Goal: Browse casually

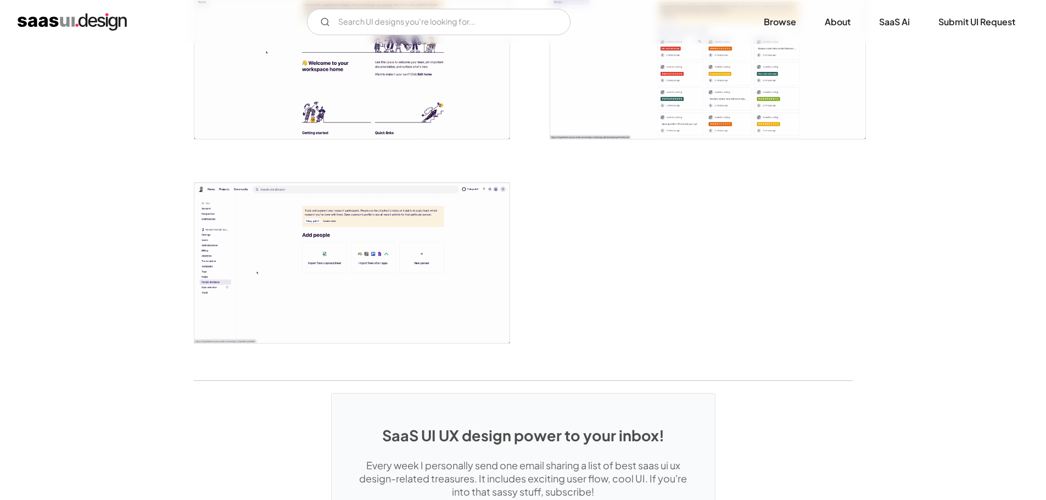
scroll to position [2526, 0]
click at [105, 16] on img "home" at bounding box center [72, 22] width 109 height 18
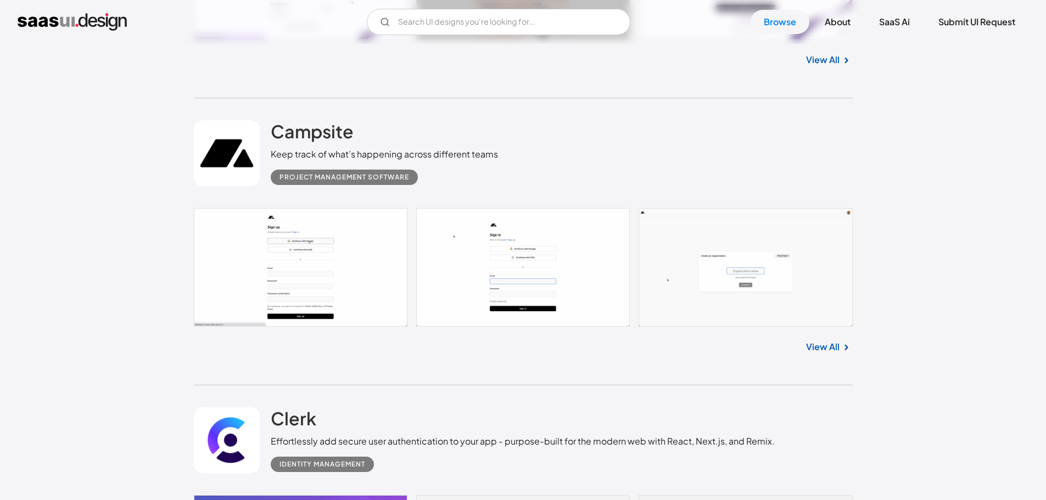
scroll to position [2033, 0]
click at [324, 138] on h2 "Campsite" at bounding box center [312, 132] width 83 height 22
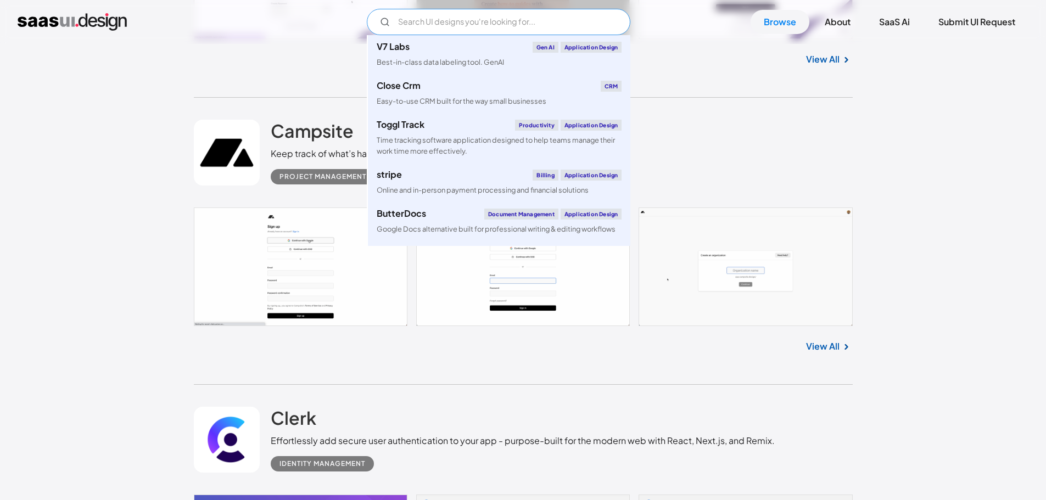
click at [448, 15] on input "Email Form" at bounding box center [499, 22] width 264 height 26
type input "ㅣ"
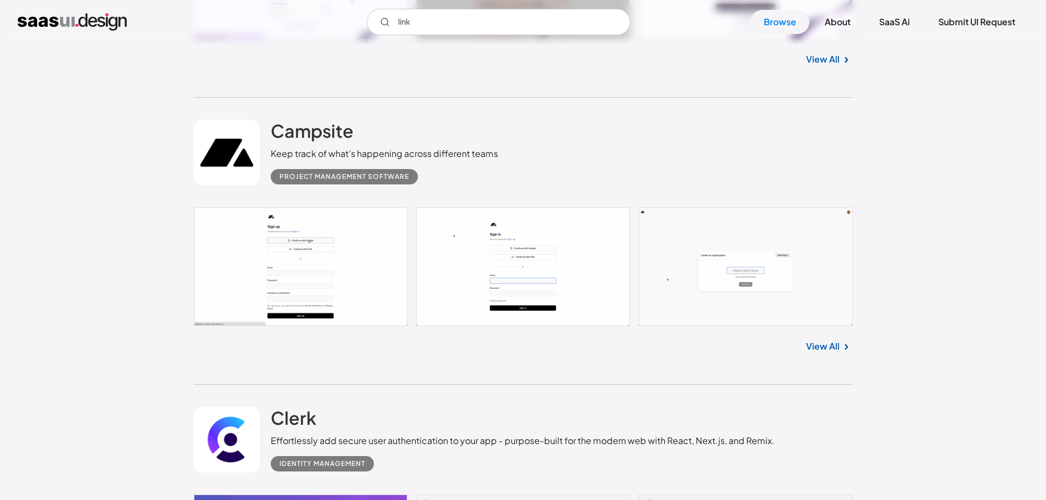
click at [636, 140] on div "Campsite Keep track of what’s happening across different teams Project Manageme…" at bounding box center [523, 153] width 659 height 110
click at [507, 20] on input "link" at bounding box center [499, 22] width 264 height 26
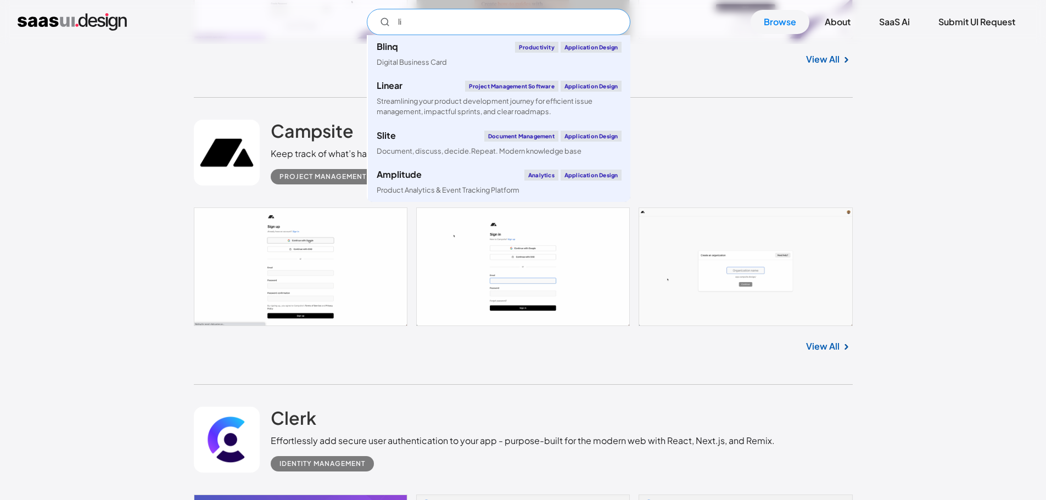
type input "l"
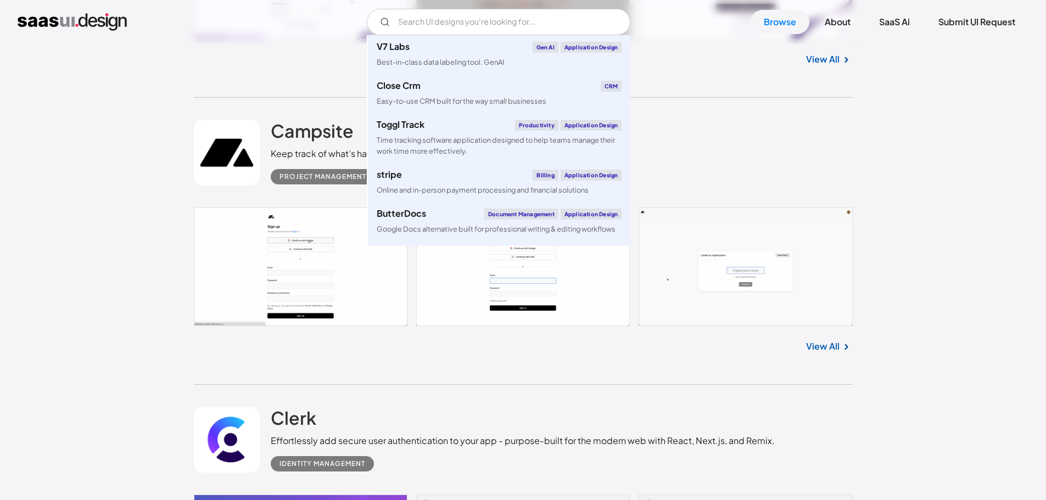
click at [833, 121] on div "Campsite Keep track of what’s happening across different teams Project Manageme…" at bounding box center [523, 153] width 659 height 110
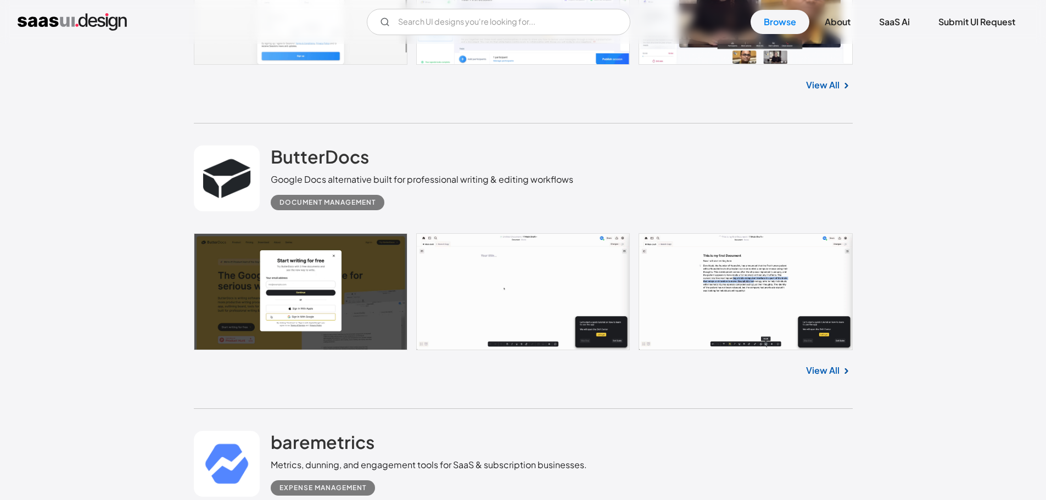
scroll to position [4628, 0]
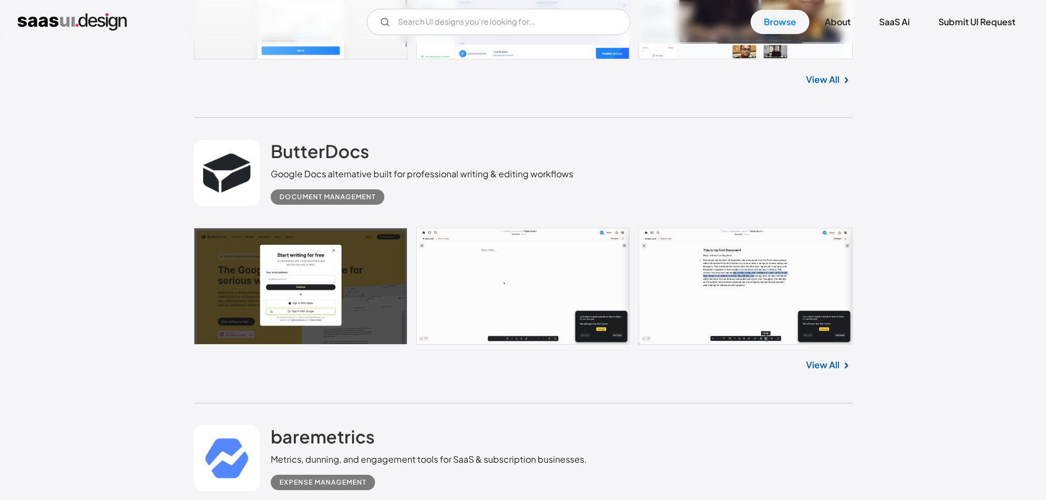
click at [548, 309] on link at bounding box center [523, 287] width 659 height 118
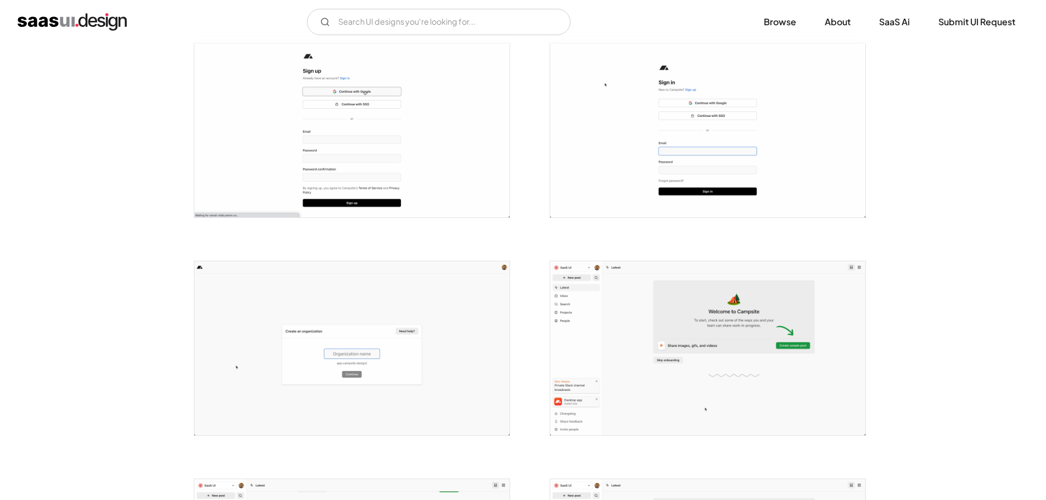
scroll to position [216, 0]
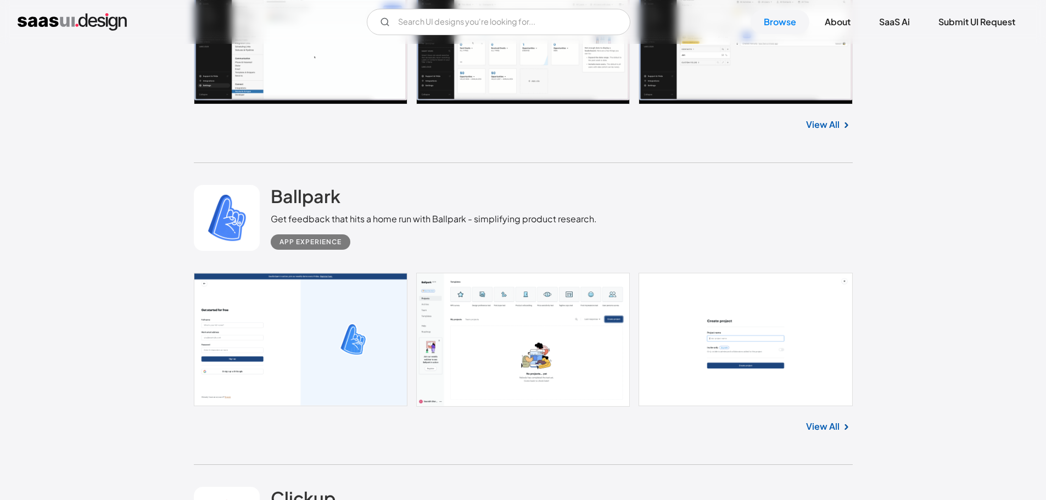
scroll to position [6026, 0]
click at [299, 201] on h2 "Ballpark" at bounding box center [306, 195] width 70 height 22
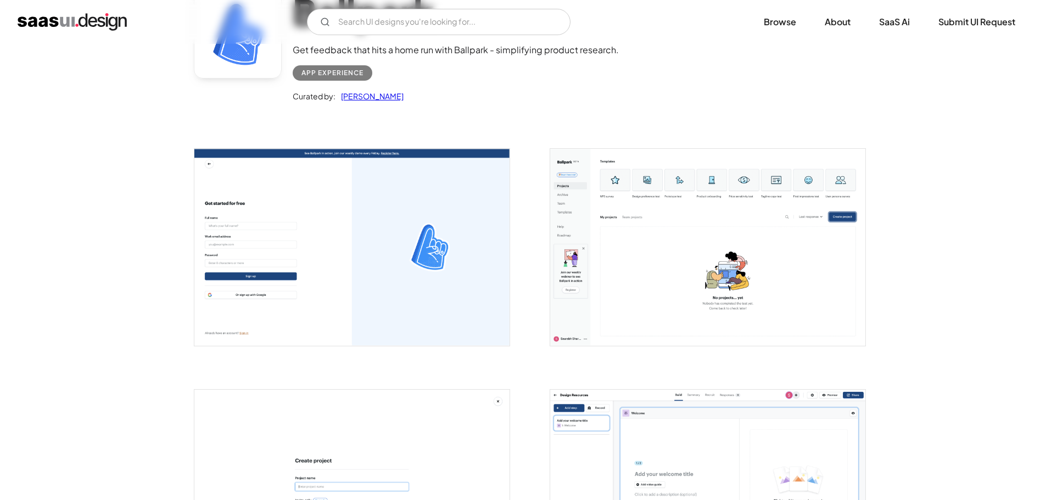
click at [718, 212] on img "open lightbox" at bounding box center [707, 247] width 315 height 197
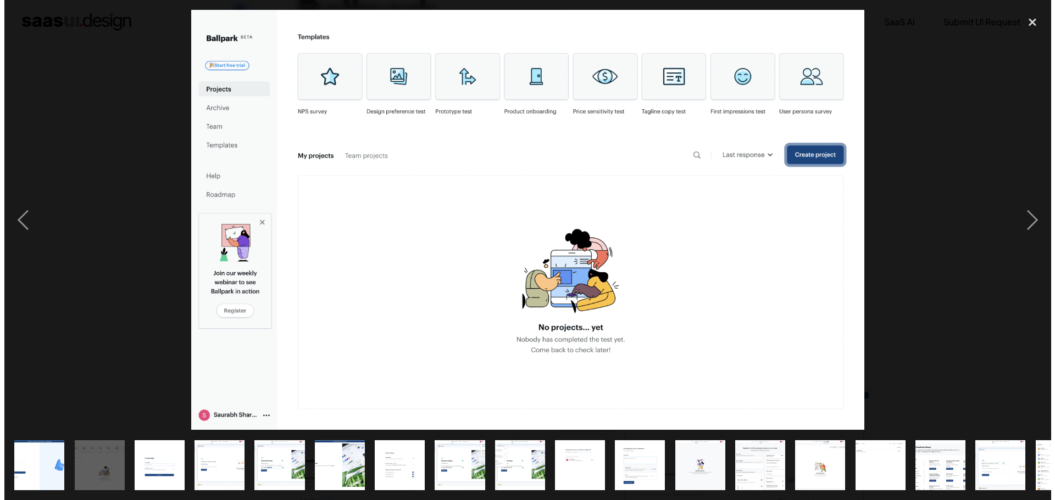
scroll to position [109, 0]
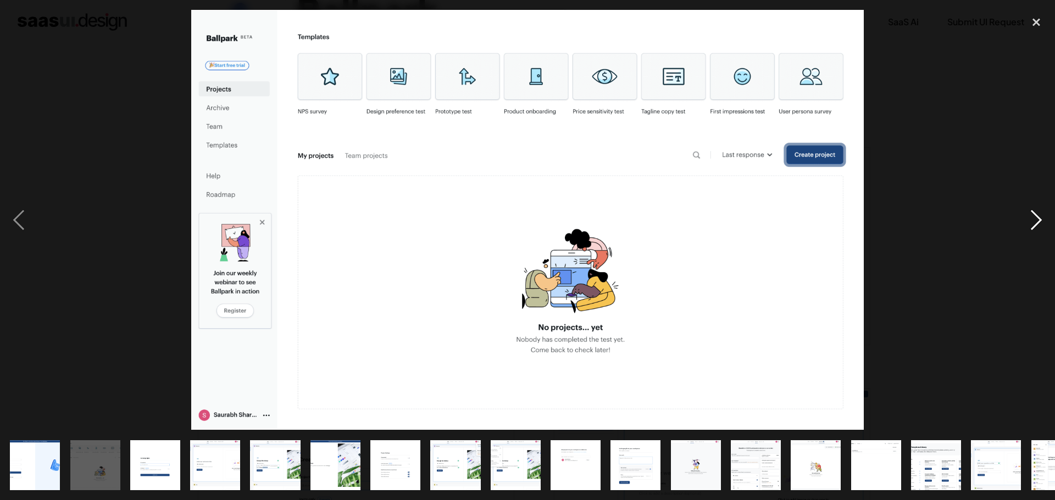
click at [1034, 221] on div "next image" at bounding box center [1035, 220] width 37 height 420
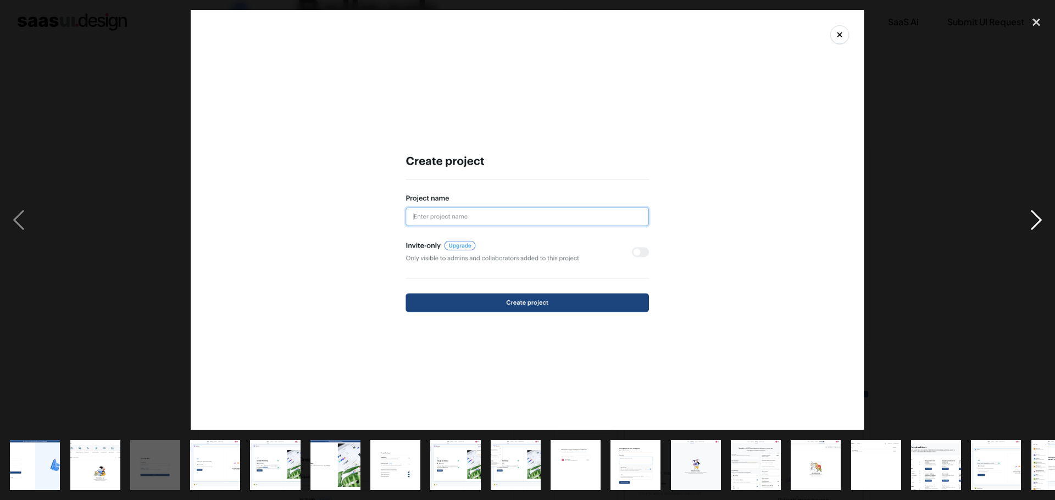
click at [1034, 221] on div "next image" at bounding box center [1035, 220] width 37 height 420
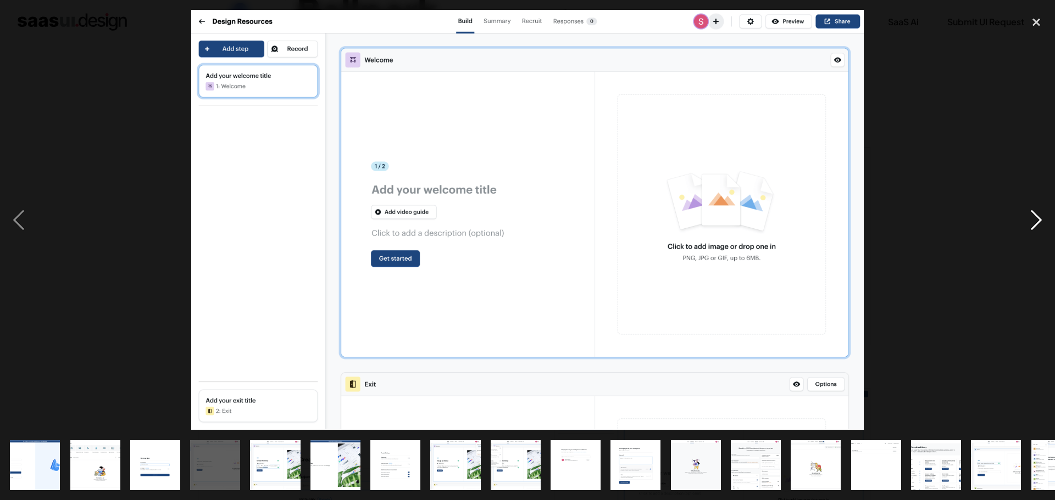
click at [1034, 221] on div "next image" at bounding box center [1035, 220] width 37 height 420
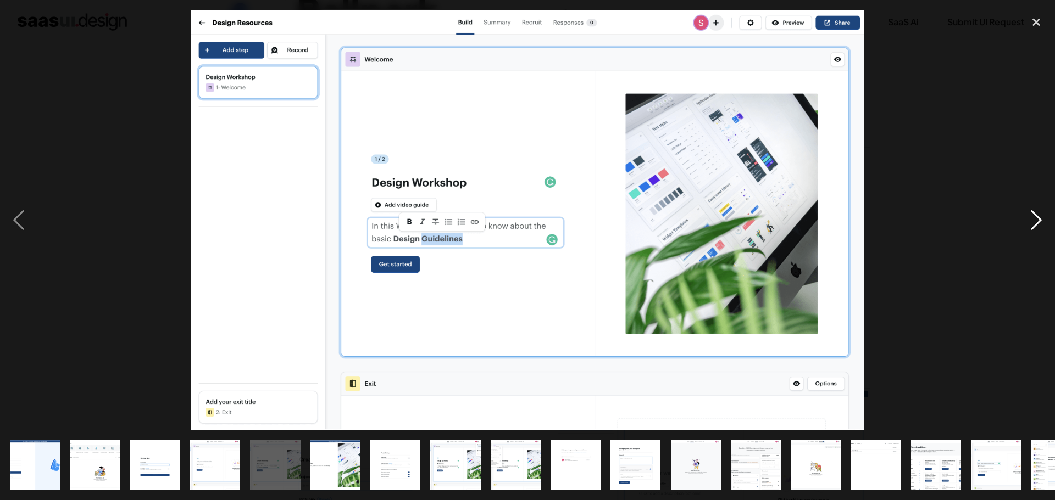
click at [1034, 221] on div "next image" at bounding box center [1035, 220] width 37 height 420
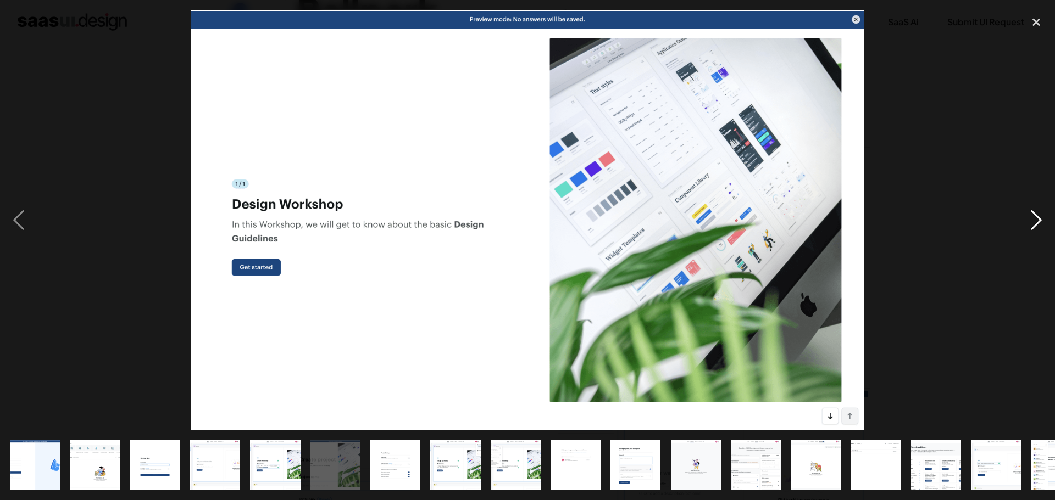
click at [1034, 221] on div "next image" at bounding box center [1035, 220] width 37 height 420
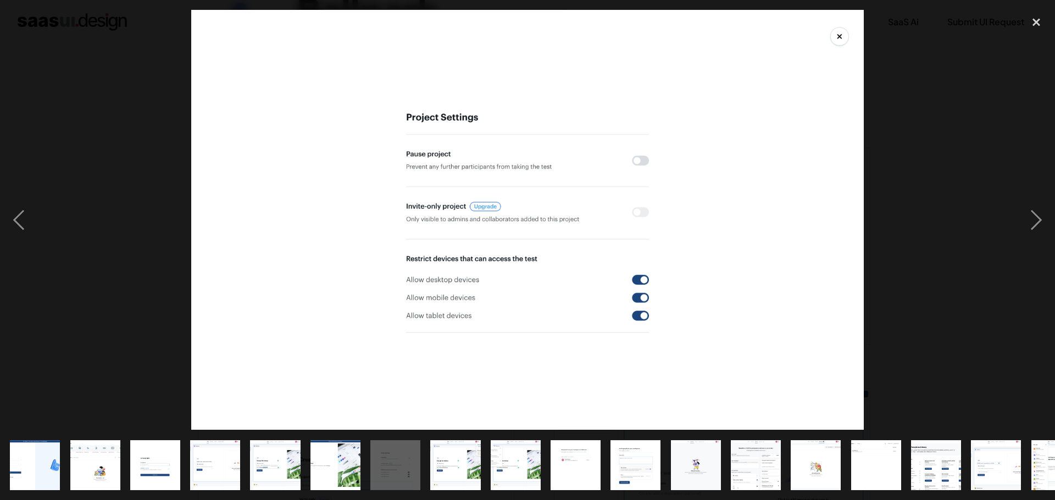
click at [40, 234] on div at bounding box center [527, 220] width 1055 height 420
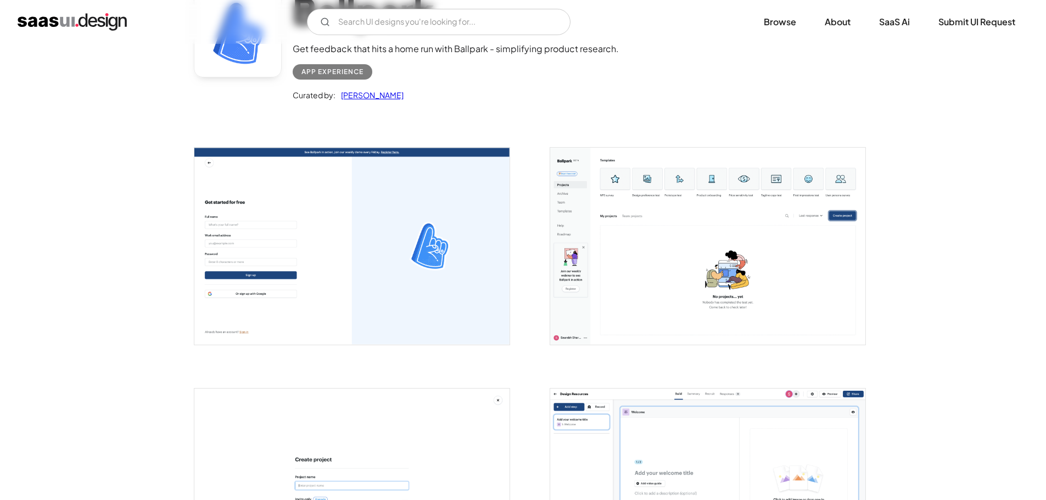
click at [374, 298] on img "open lightbox" at bounding box center [351, 246] width 315 height 197
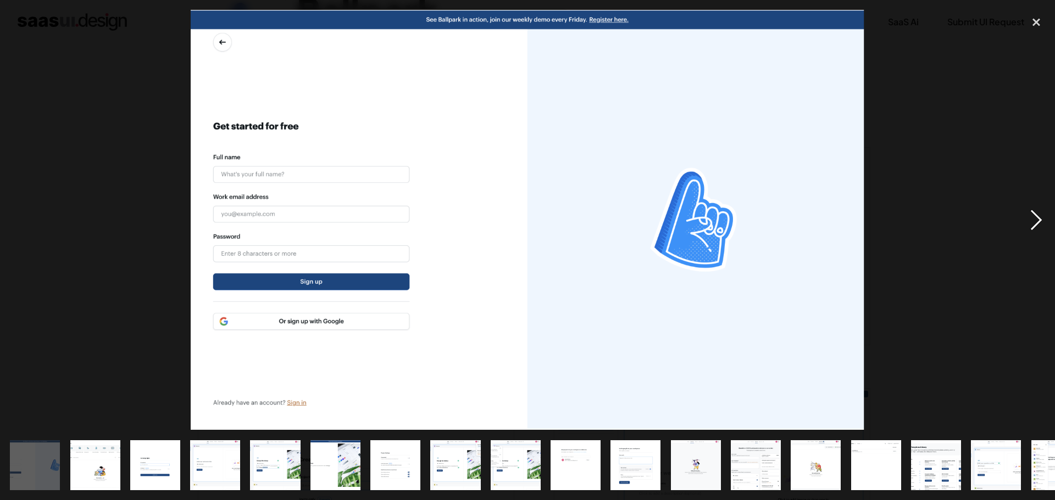
click at [1038, 221] on div "next image" at bounding box center [1035, 220] width 37 height 420
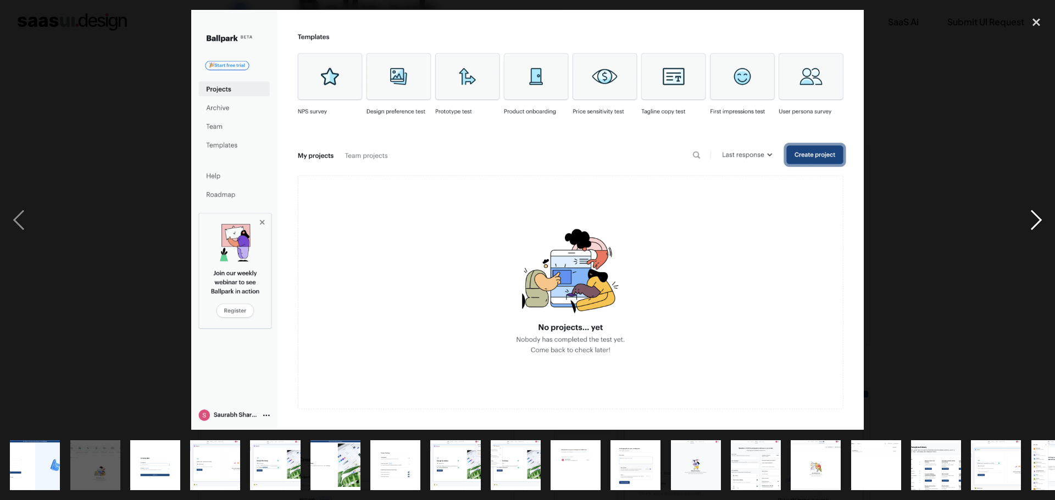
click at [1038, 221] on div "next image" at bounding box center [1035, 220] width 37 height 420
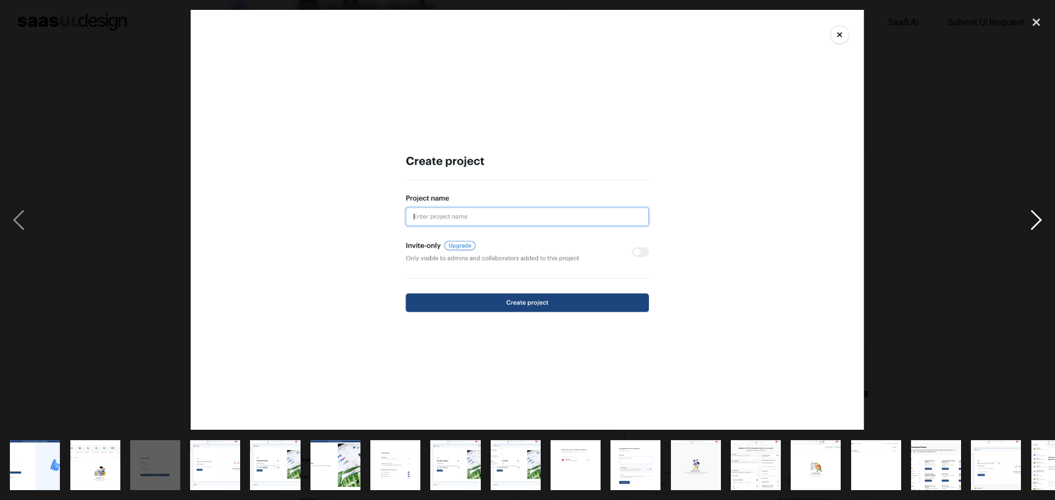
click at [1038, 221] on div "next image" at bounding box center [1035, 220] width 37 height 420
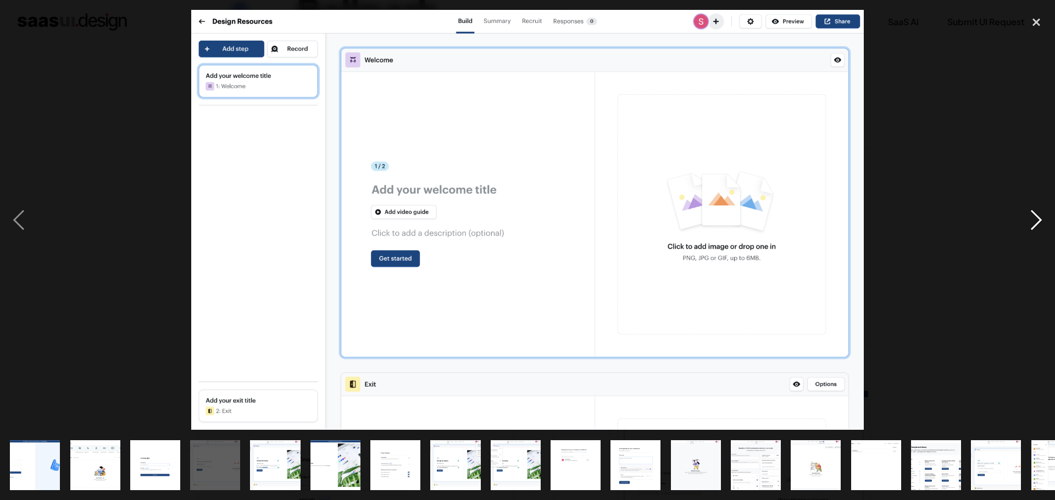
click at [1038, 221] on div "next image" at bounding box center [1035, 220] width 37 height 420
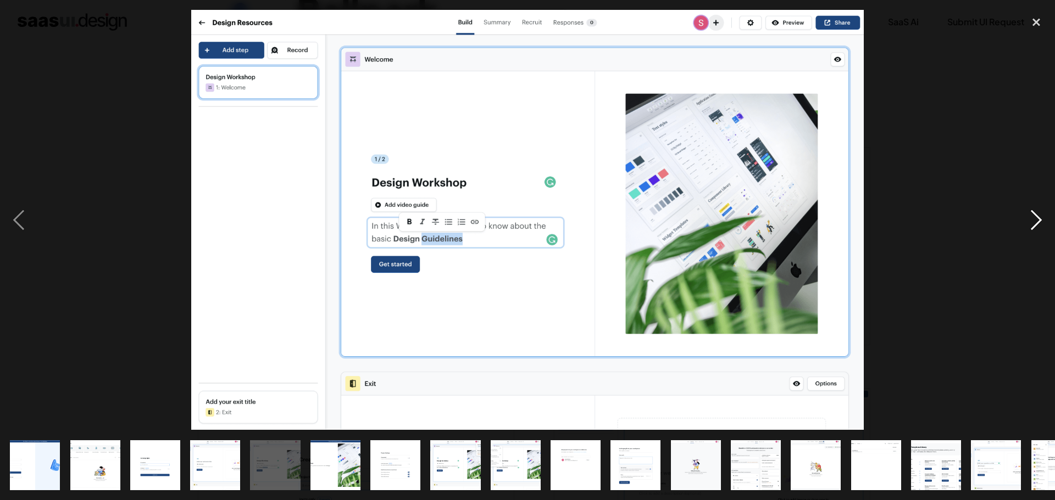
click at [1038, 221] on div "next image" at bounding box center [1035, 220] width 37 height 420
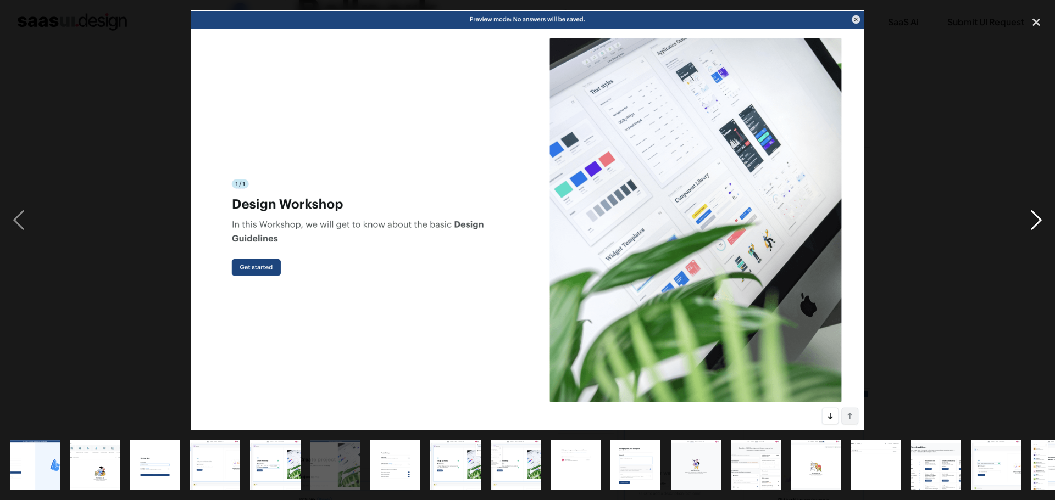
click at [1038, 221] on div "next image" at bounding box center [1035, 220] width 37 height 420
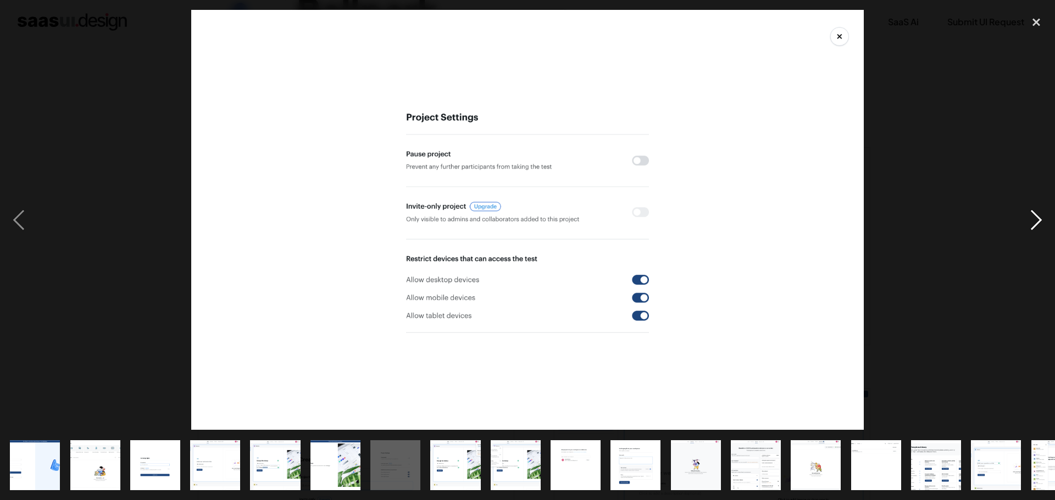
click at [1038, 221] on div "next image" at bounding box center [1035, 220] width 37 height 420
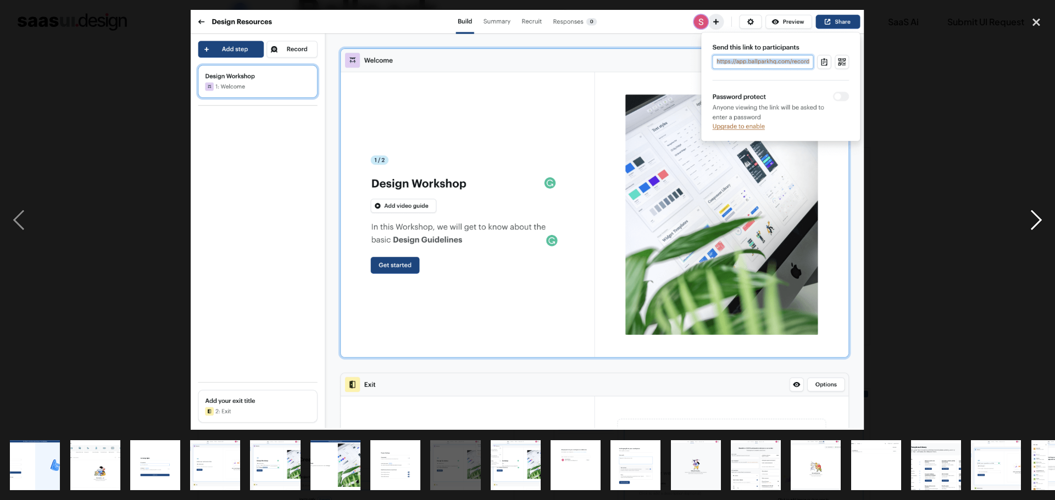
click at [1038, 221] on div "next image" at bounding box center [1035, 220] width 37 height 420
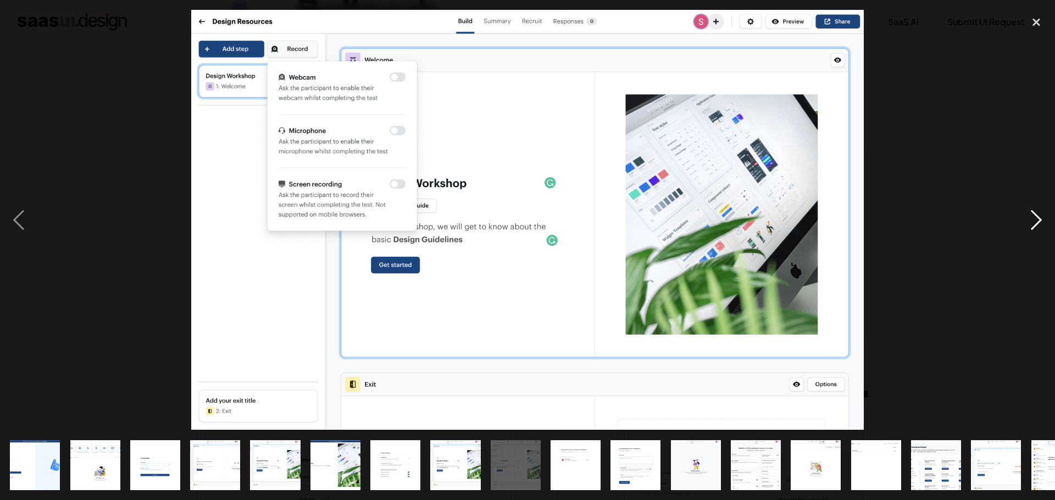
click at [1038, 221] on div "next image" at bounding box center [1035, 220] width 37 height 420
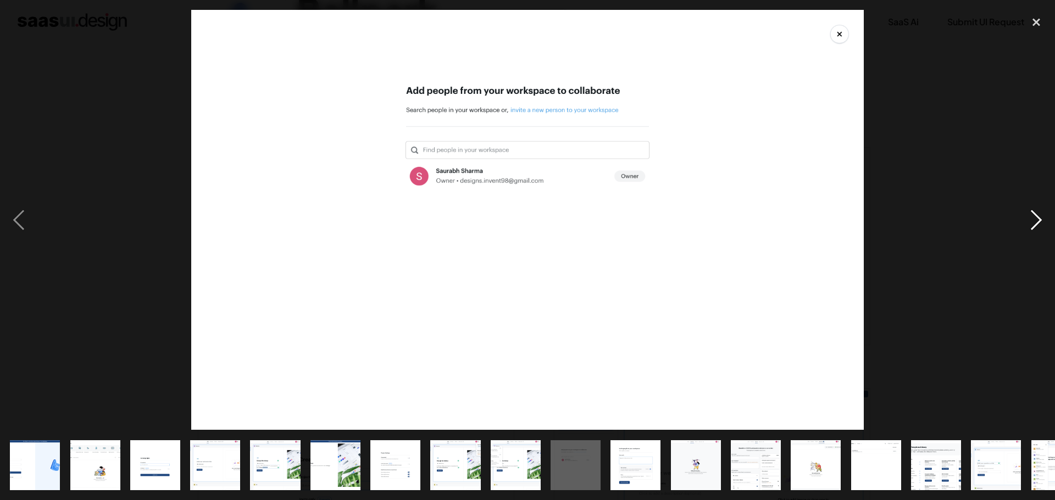
click at [1038, 221] on div "next image" at bounding box center [1035, 220] width 37 height 420
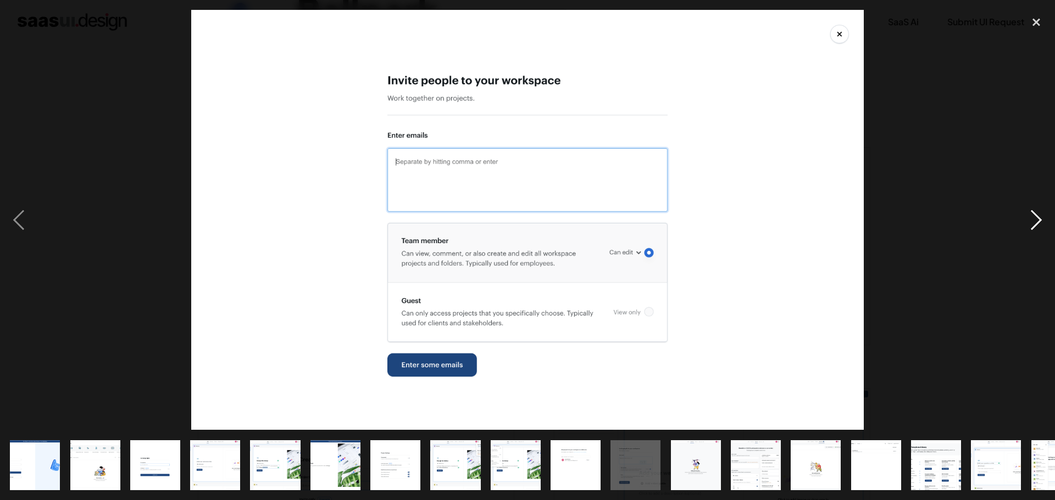
click at [1038, 221] on div "next image" at bounding box center [1035, 220] width 37 height 420
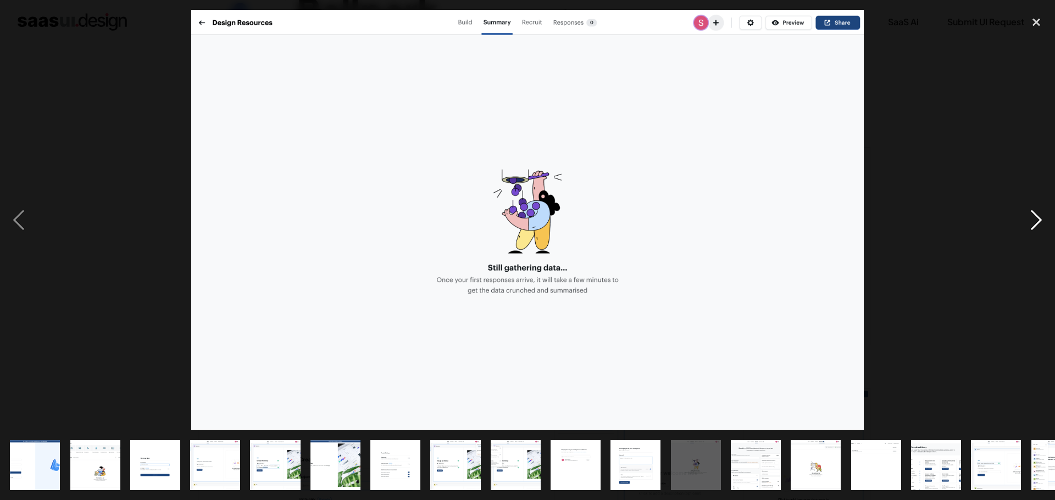
click at [1038, 221] on div "next image" at bounding box center [1035, 220] width 37 height 420
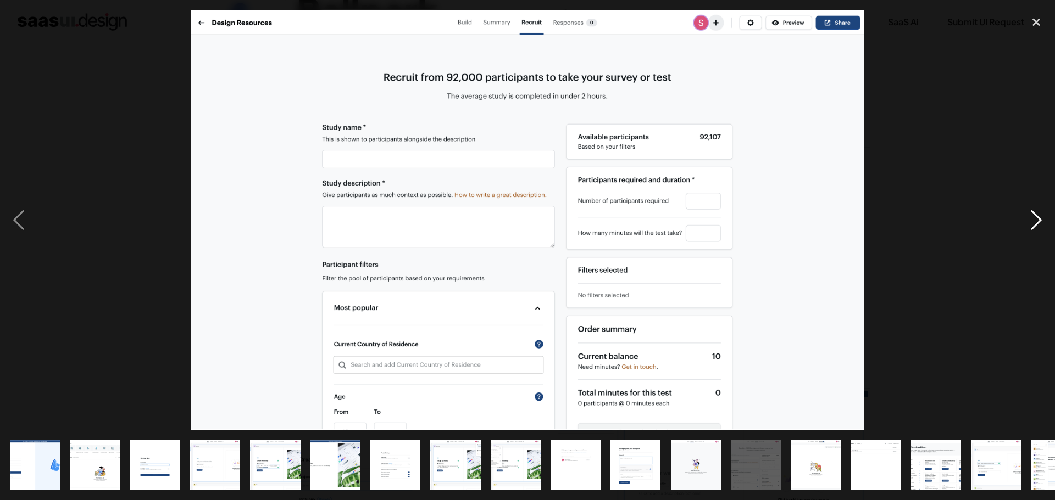
click at [1038, 221] on div "next image" at bounding box center [1035, 220] width 37 height 420
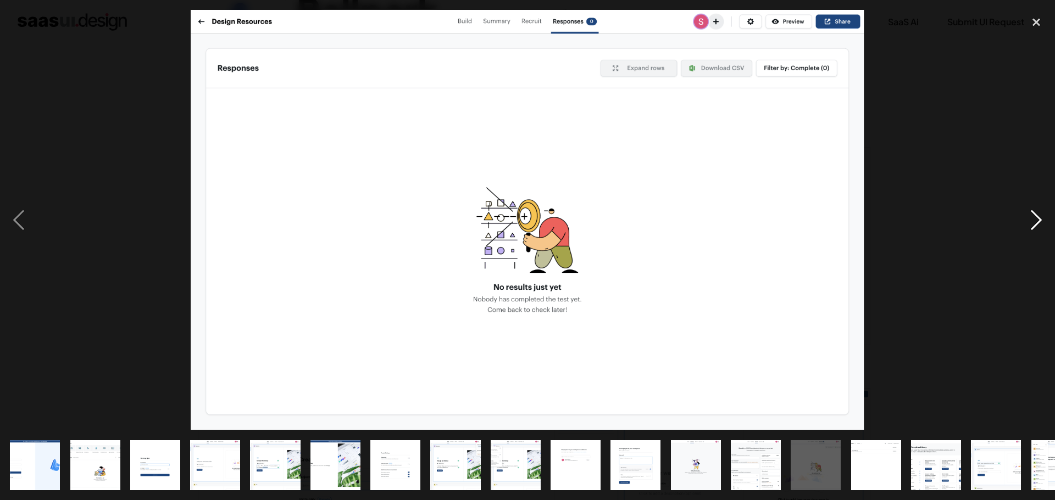
click at [1038, 221] on div "next image" at bounding box center [1035, 220] width 37 height 420
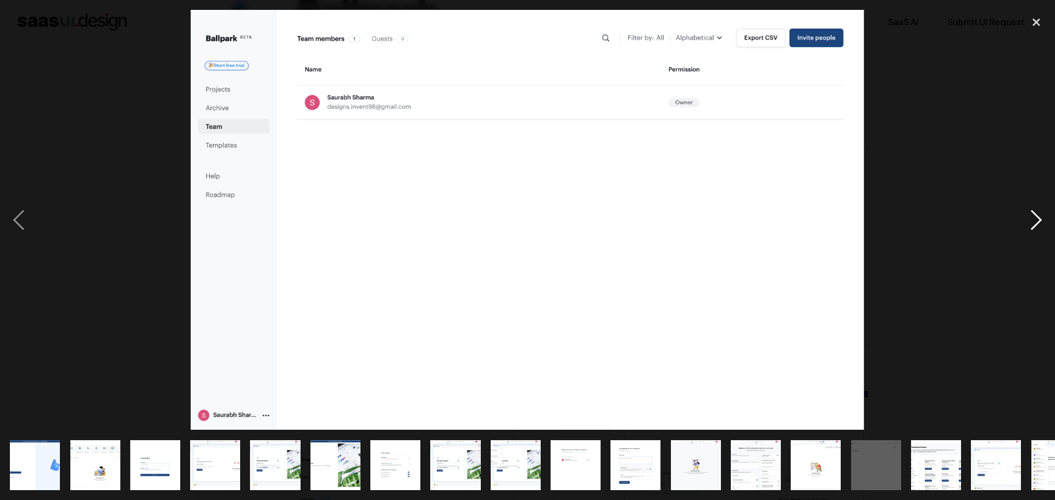
click at [1038, 221] on div "next image" at bounding box center [1035, 220] width 37 height 420
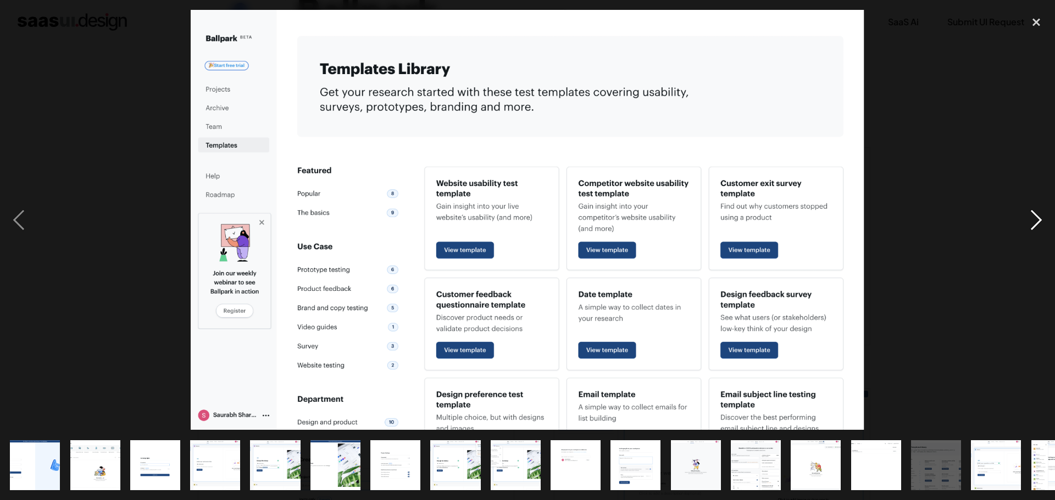
click at [1038, 221] on div "next image" at bounding box center [1035, 220] width 37 height 420
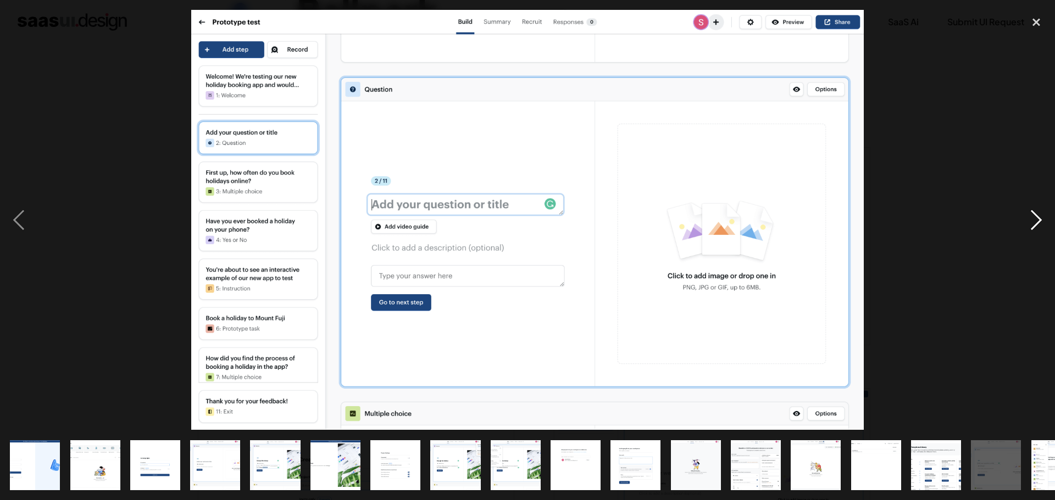
click at [1038, 221] on div "next image" at bounding box center [1035, 220] width 37 height 420
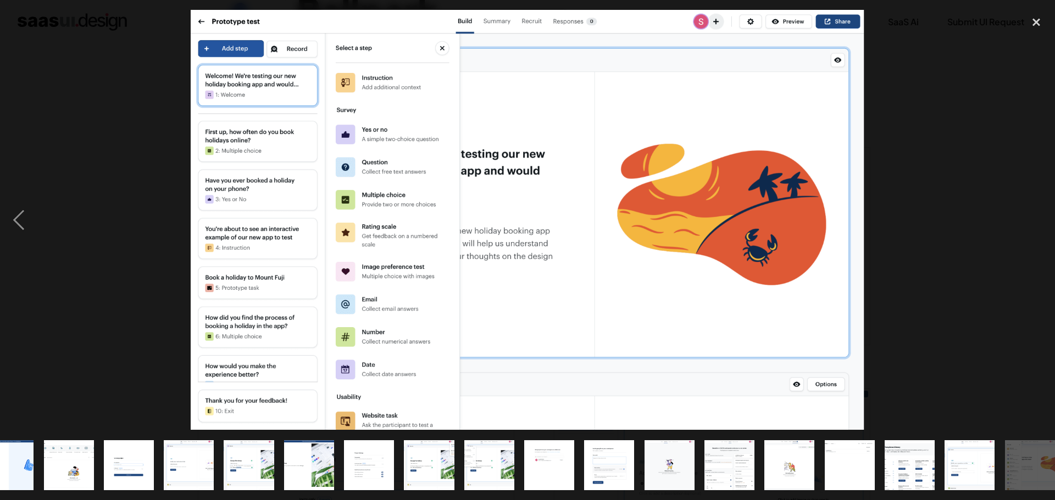
click at [1038, 221] on div "next image" at bounding box center [1035, 220] width 37 height 420
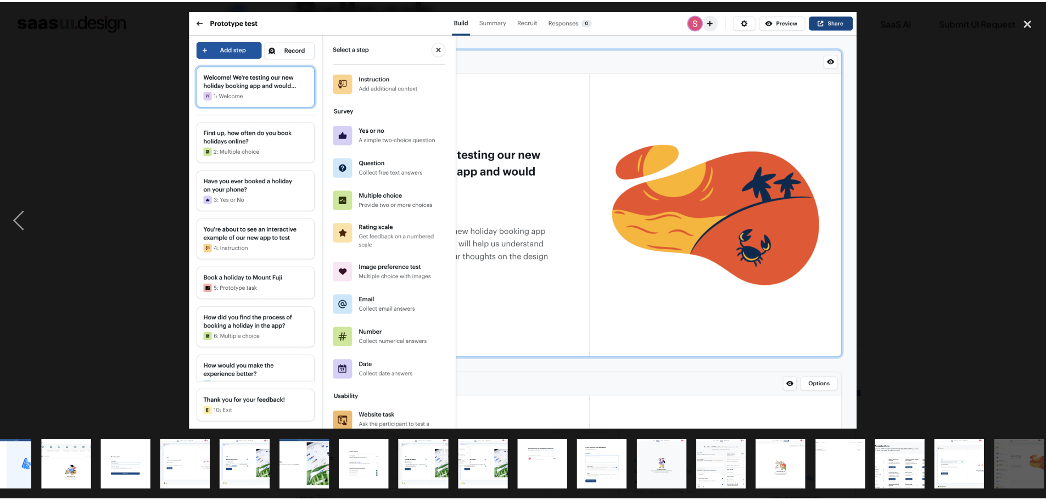
scroll to position [0, 36]
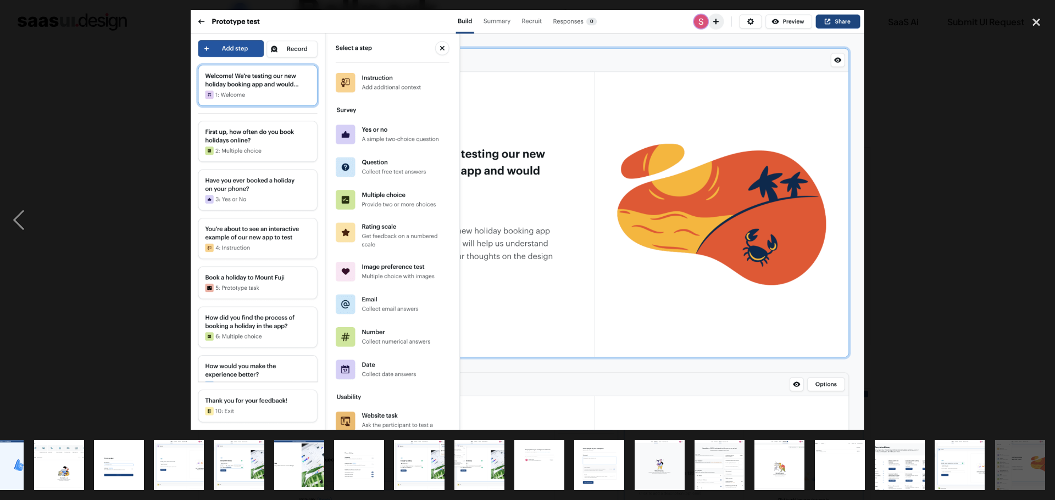
click at [1038, 221] on div "next image" at bounding box center [1035, 220] width 37 height 420
click at [982, 216] on div at bounding box center [527, 220] width 1055 height 420
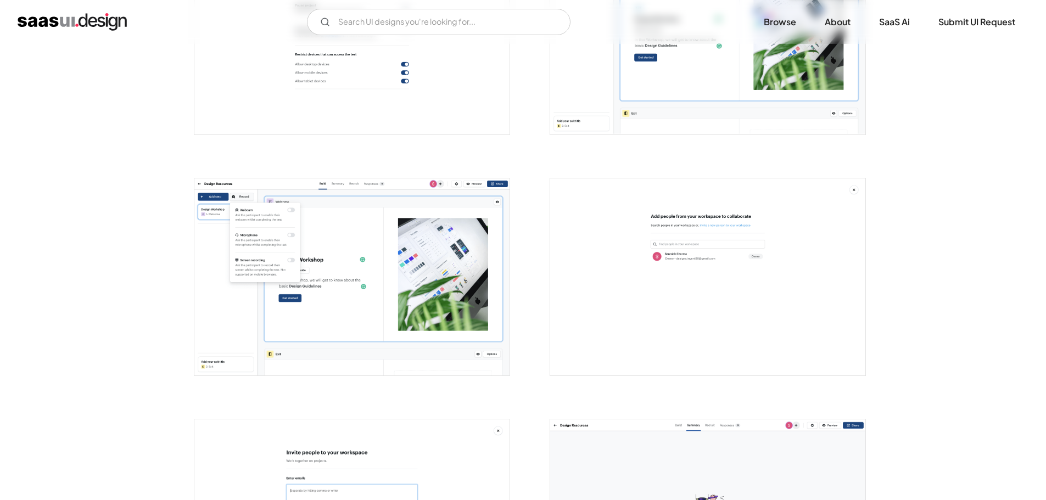
scroll to position [1043, 0]
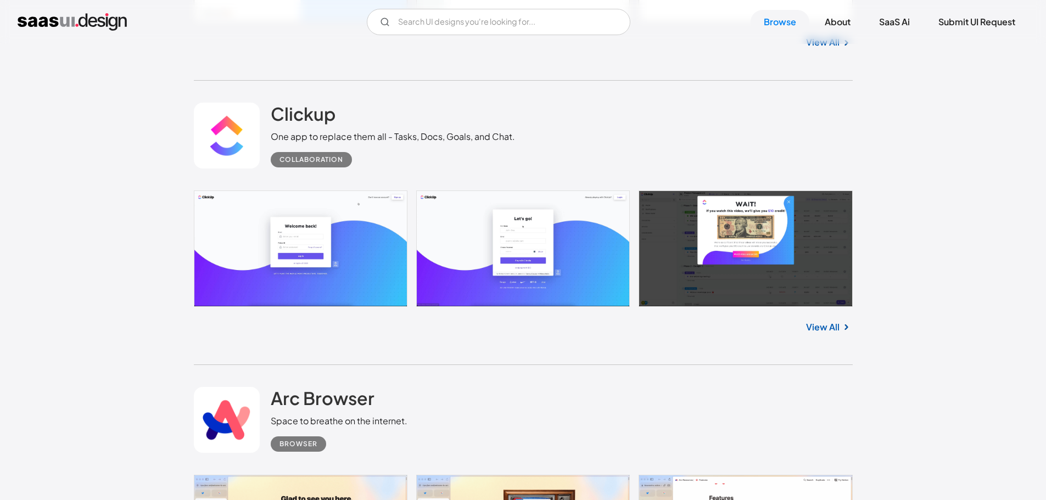
scroll to position [6410, 0]
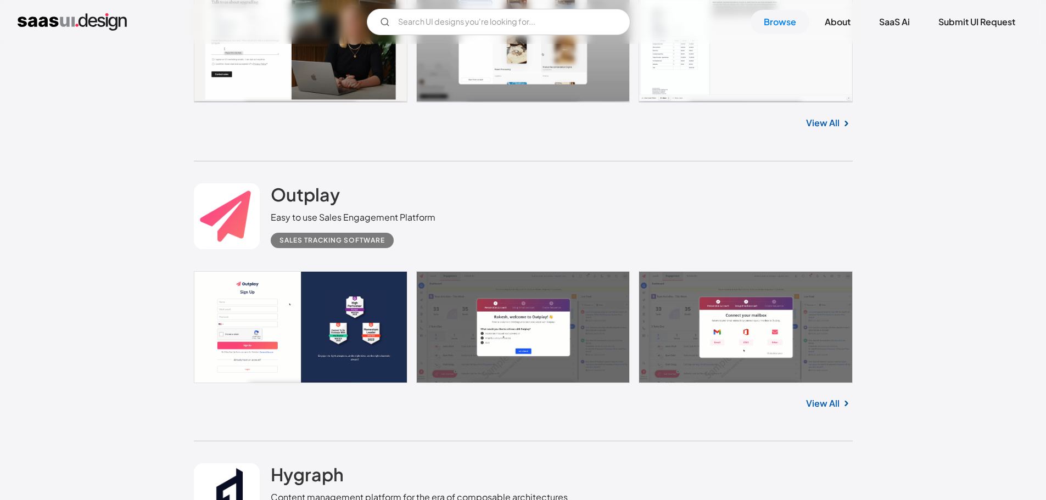
scroll to position [7779, 0]
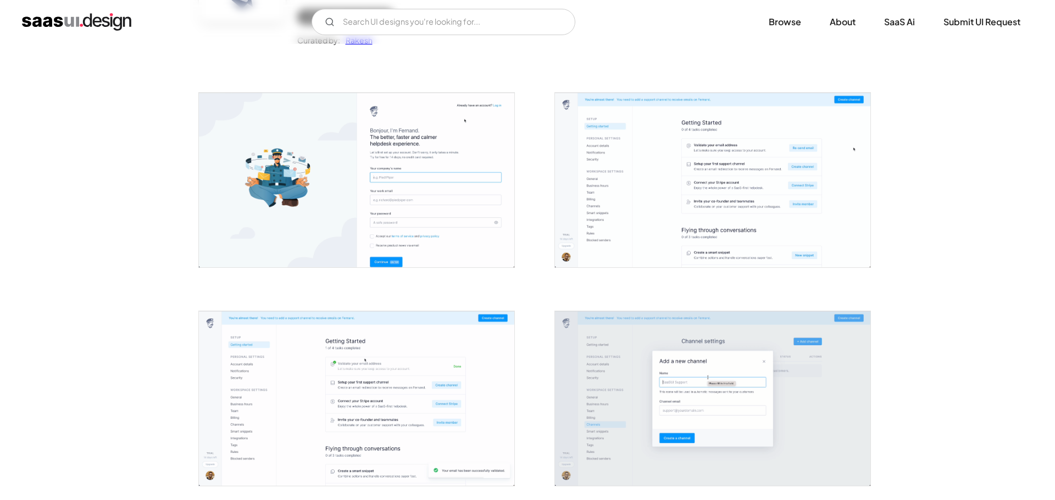
scroll to position [165, 0]
click at [629, 195] on img "open lightbox" at bounding box center [707, 179] width 315 height 175
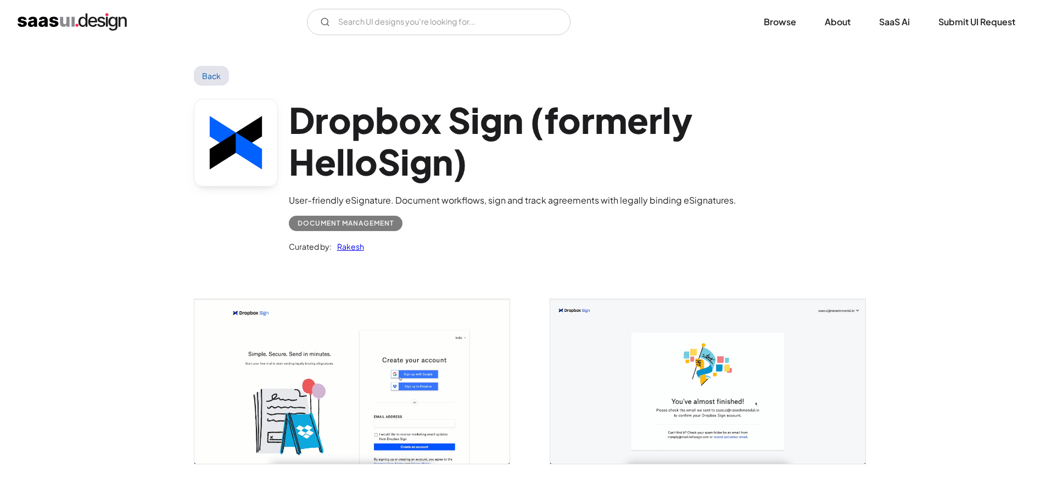
scroll to position [1, 0]
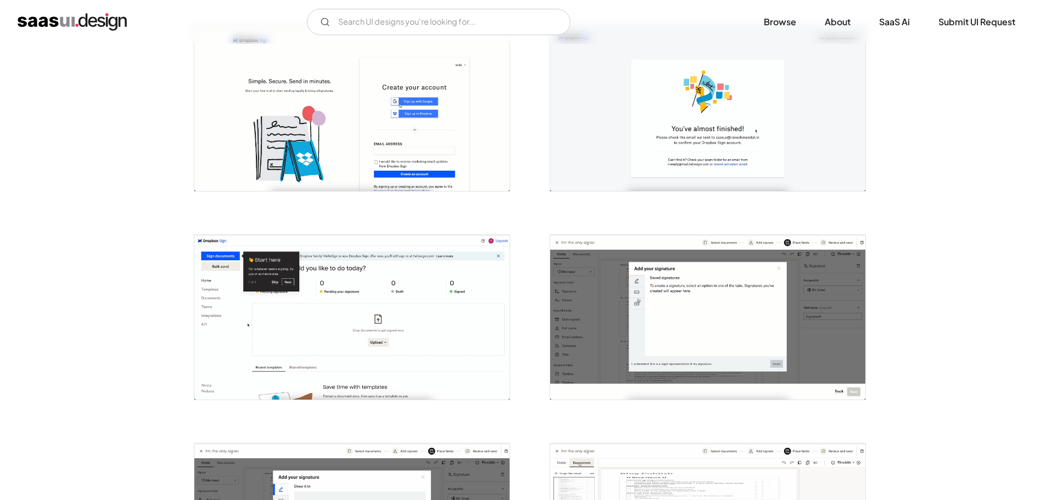
click at [642, 331] on img "open lightbox" at bounding box center [707, 317] width 315 height 165
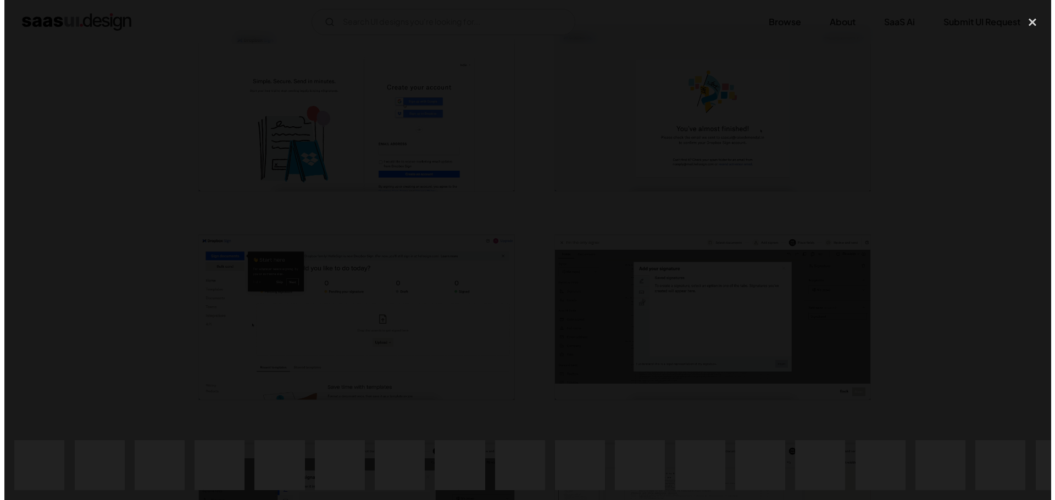
scroll to position [275, 0]
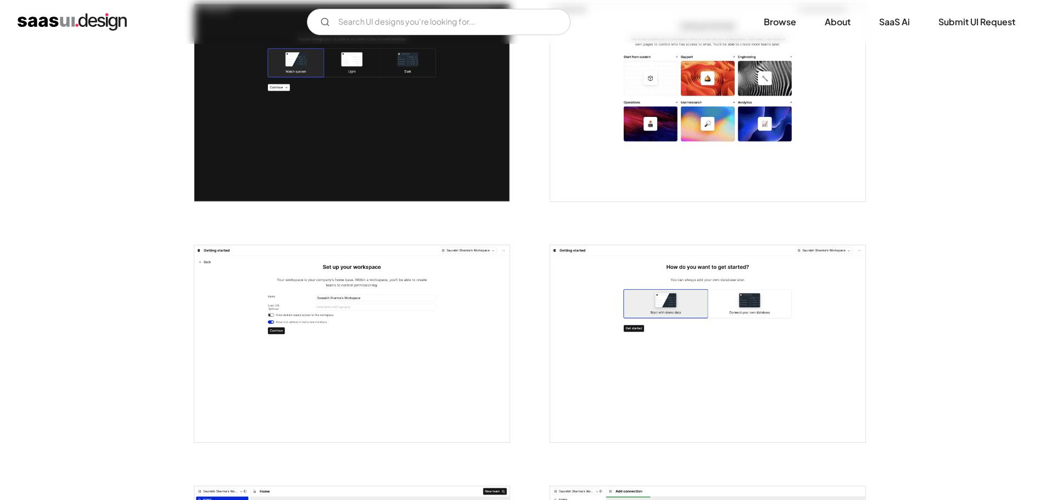
scroll to position [494, 0]
click at [712, 162] on img "open lightbox" at bounding box center [707, 102] width 315 height 197
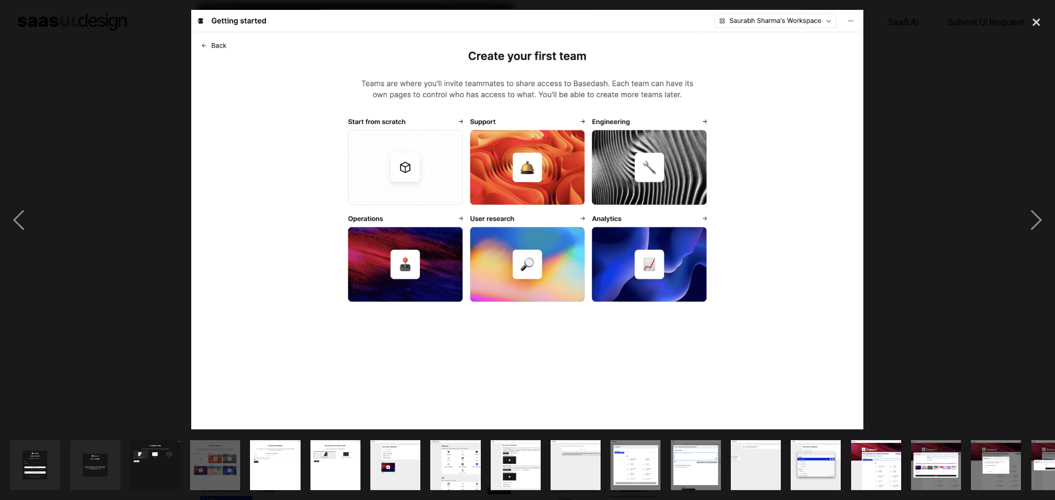
click at [934, 353] on div at bounding box center [527, 220] width 1055 height 420
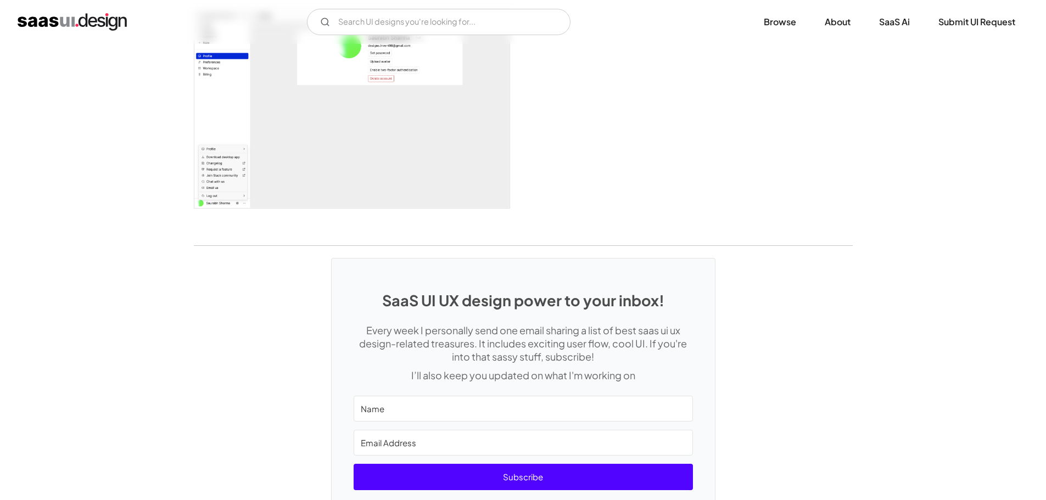
scroll to position [2416, 0]
